Goal: Information Seeking & Learning: Find contact information

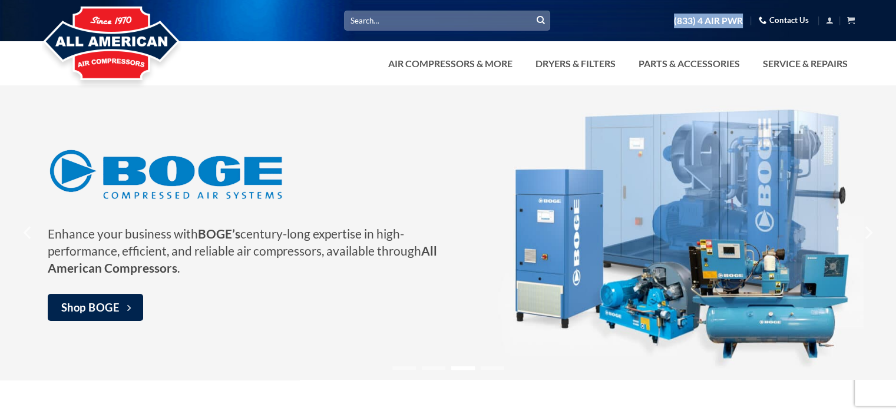
drag, startPoint x: 645, startPoint y: 29, endPoint x: 725, endPoint y: 34, distance: 80.8
click at [725, 34] on div "Search for: [PHONE_NUMBER] Contact Us Cart No products in the cart. Return to s…" at bounding box center [448, 20] width 896 height 41
copy link "(833) 4 AIR PWR"
click at [777, 18] on link "Contact Us" at bounding box center [783, 20] width 50 height 18
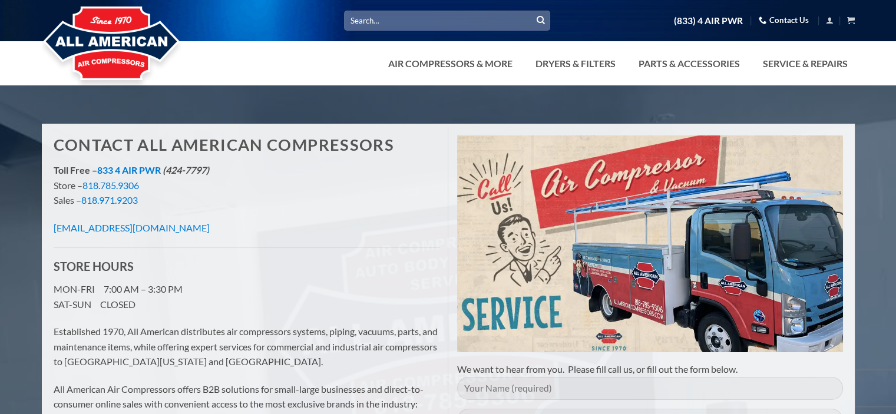
drag, startPoint x: 127, startPoint y: 200, endPoint x: 375, endPoint y: 266, distance: 256.4
click at [375, 236] on p "info@allamericancompressors.com" at bounding box center [247, 227] width 386 height 15
drag, startPoint x: 247, startPoint y: 280, endPoint x: 49, endPoint y: 279, distance: 197.9
click at [49, 279] on div "Contact All American Compressors Toll Free – 833 4 AIR PWR (424-7797) Store – 8…" at bounding box center [246, 337] width 403 height 421
copy link "info@allamericancompressors.com"
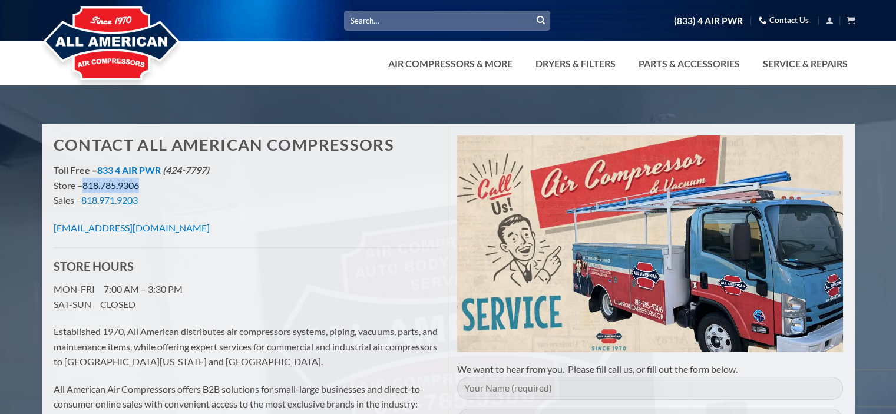
drag, startPoint x: 191, startPoint y: 221, endPoint x: 95, endPoint y: 227, distance: 96.2
click at [95, 208] on p "Toll Free – 833 4 AIR PWR (424-7797) Store – 818.785.9306 Sales – 818.971.9203" at bounding box center [247, 185] width 386 height 45
copy link "818.785.9306"
drag, startPoint x: 183, startPoint y: 235, endPoint x: 94, endPoint y: 243, distance: 88.7
click at [94, 208] on p "Toll Free – 833 4 AIR PWR (424-7797) Store – 818.785.9306 Sales – 818.971.9203" at bounding box center [247, 185] width 386 height 45
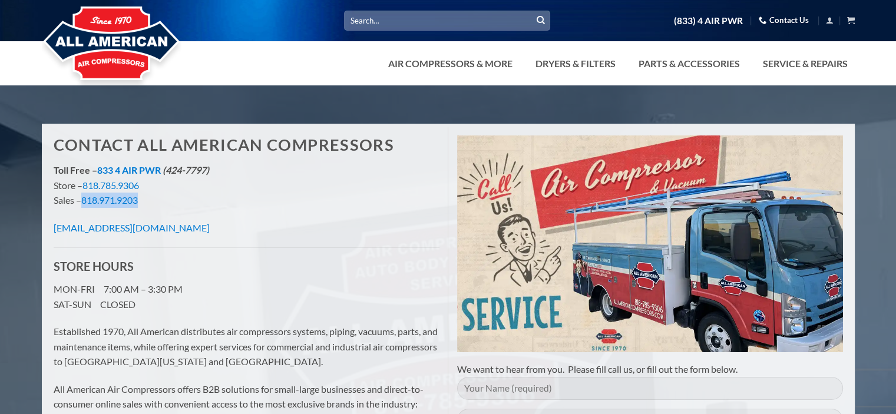
copy link "818.971.9203"
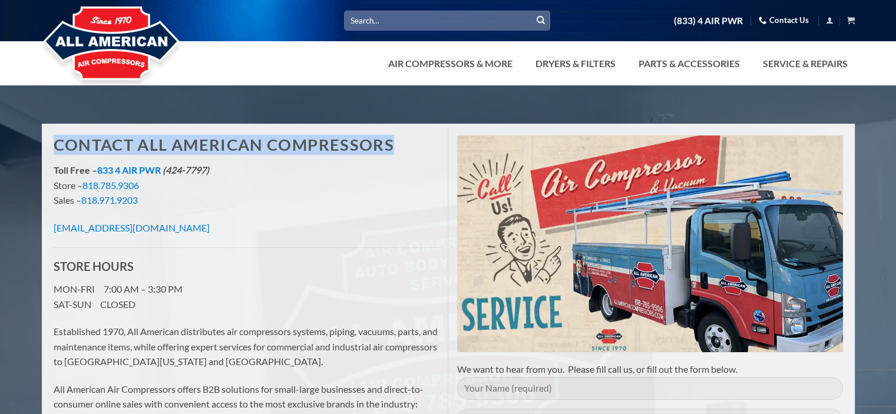
drag, startPoint x: 252, startPoint y: 177, endPoint x: 49, endPoint y: 140, distance: 205.9
click at [49, 140] on div "Contact All American Compressors Toll Free – 833 4 AIR PWR (424-7797) Store – 8…" at bounding box center [246, 337] width 403 height 421
click at [249, 155] on h1 "Contact All American Compressors" at bounding box center [247, 144] width 386 height 19
drag, startPoint x: 155, startPoint y: 143, endPoint x: 225, endPoint y: 173, distance: 75.5
click at [225, 155] on h1 "Contact All American Compressors" at bounding box center [247, 144] width 386 height 19
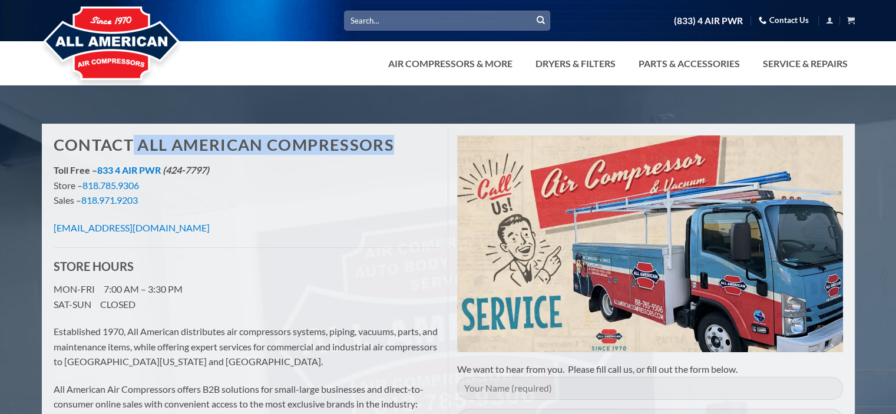
copy h1 "All American Compressors"
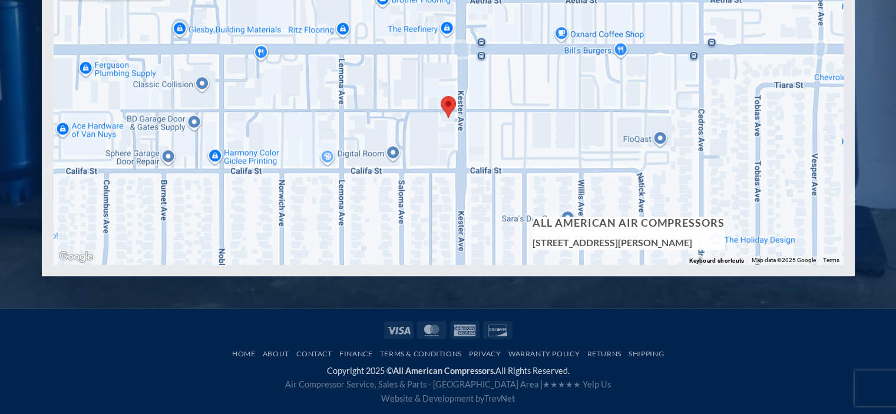
scroll to position [780, 0]
drag, startPoint x: 562, startPoint y: 231, endPoint x: 512, endPoint y: 214, distance: 53.3
click at [532, 235] on h5 "[STREET_ADDRESS][PERSON_NAME]" at bounding box center [627, 242] width 191 height 15
copy h5 "[STREET_ADDRESS][PERSON_NAME]"
